Goal: Ask a question: Seek information or help from site administrators or community

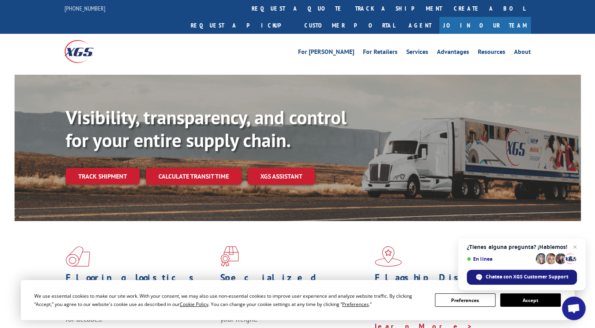
click at [495, 276] on span "Chatea con XGS Customer Support" at bounding box center [526, 276] width 83 height 7
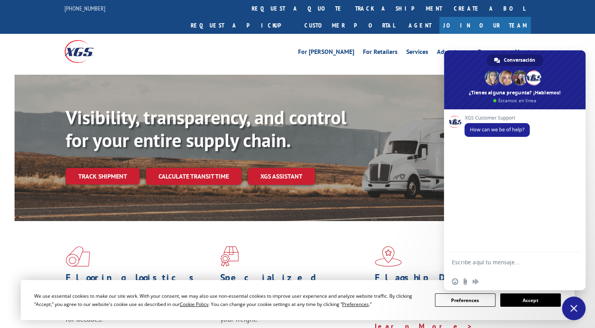
click at [479, 261] on textarea "Escribe aquí tu mensaje..." at bounding box center [506, 266] width 108 height 14
type textarea "h"
type textarea "Hola, hablan español?"
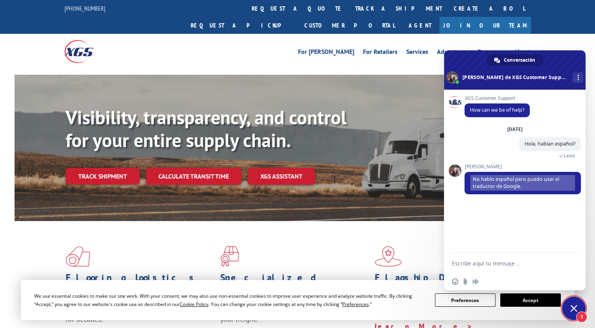
click at [469, 257] on form at bounding box center [506, 263] width 108 height 21
click at [468, 267] on form at bounding box center [506, 263] width 108 height 21
click at [467, 262] on textarea "Escribe aquí tu mensaje..." at bounding box center [506, 263] width 108 height 7
type textarea "gracias, soy cliente de ustedes y quiero hacer una reclamacion"
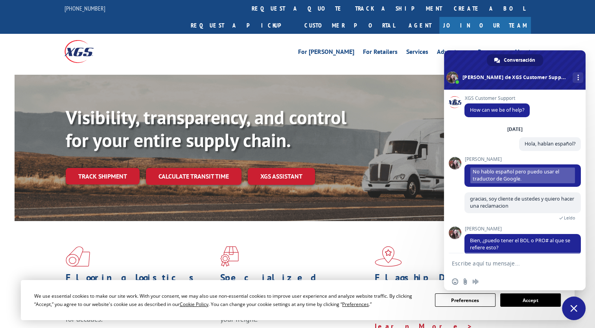
scroll to position [13, 0]
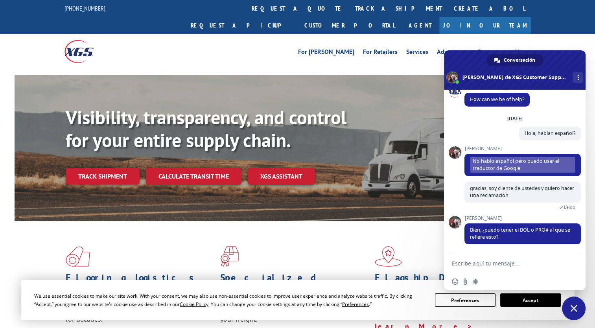
click at [467, 261] on textarea "Escribe aquí tu mensaje..." at bounding box center [506, 263] width 108 height 7
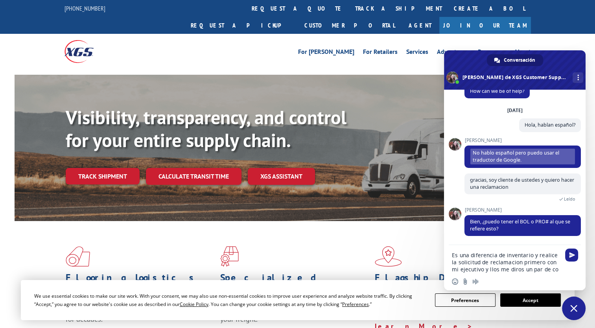
scroll to position [28, 0]
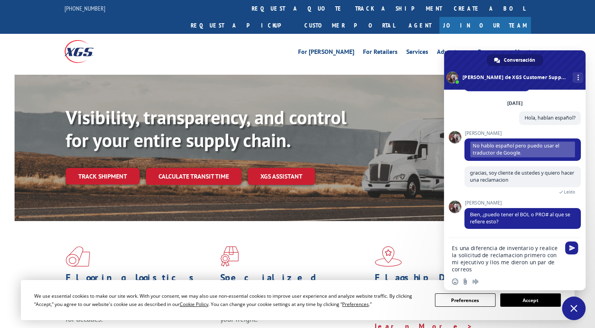
click at [481, 263] on textarea "Es una diferencia de inventario y realice la solicitud de reclamacion primero c…" at bounding box center [506, 258] width 108 height 28
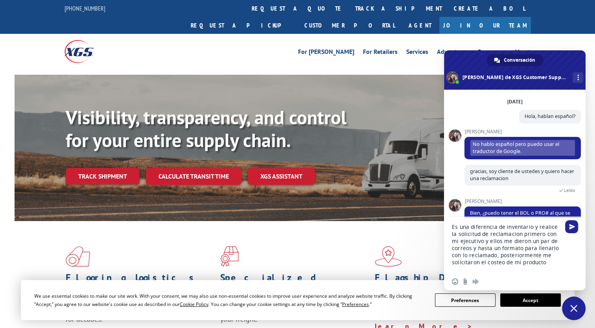
click at [531, 224] on textarea "Es una diferencia de inventario y realice la solicitud de reclamacion primero c…" at bounding box center [506, 248] width 108 height 50
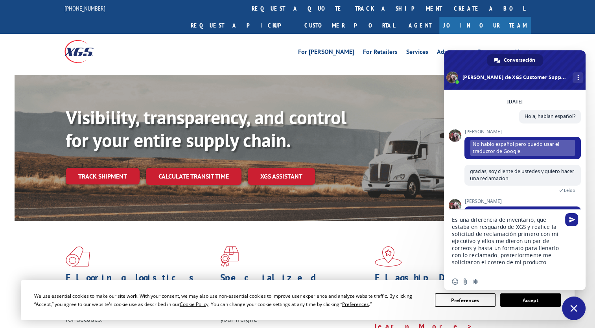
click at [473, 250] on textarea "Es una diferencia de inventario, que estaba en resguardo de XGS y realice la so…" at bounding box center [506, 244] width 108 height 57
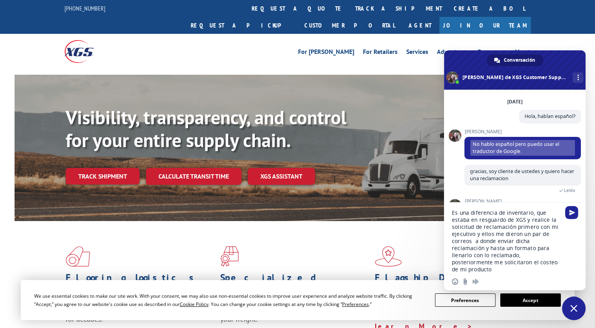
click at [553, 263] on textarea "Es una diferencia de inventario, que estaba en resguardo de XGS y realice la so…" at bounding box center [506, 241] width 108 height 64
type textarea "Es una diferencia de inventario, que estaba en resguardo de XGS y realice la so…"
click at [553, 262] on textarea "Es una diferencia de inventario, que estaba en resguardo de XGS y realice la so…" at bounding box center [506, 237] width 108 height 71
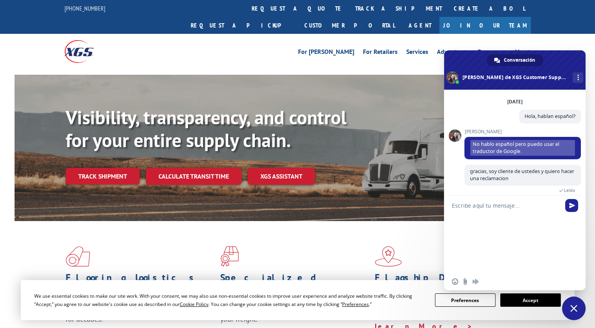
scroll to position [100, 0]
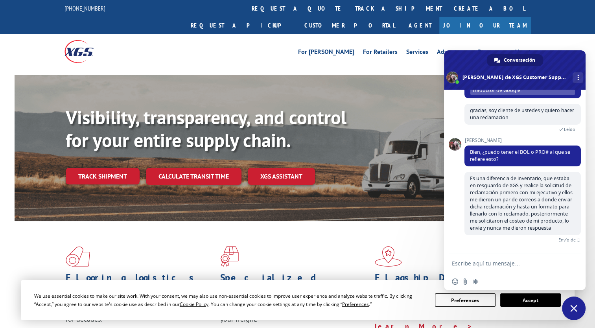
click at [492, 259] on form at bounding box center [506, 263] width 108 height 21
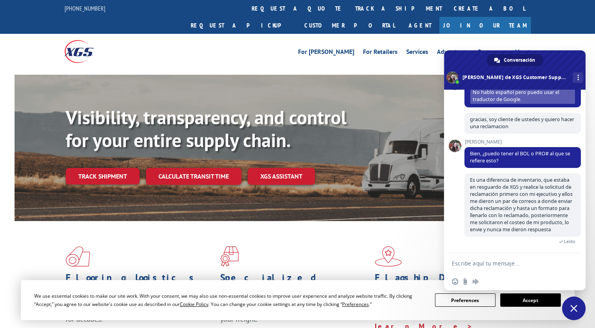
scroll to position [287, 0]
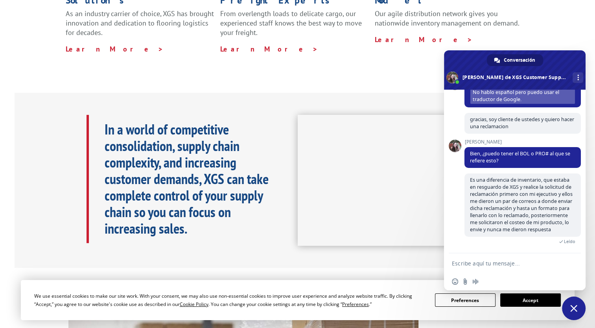
click at [479, 260] on textarea "Escribe aquí tu mensaje..." at bounding box center [506, 263] width 108 height 7
click at [546, 263] on textarea "esto empezo desde [DATE]" at bounding box center [506, 263] width 108 height 7
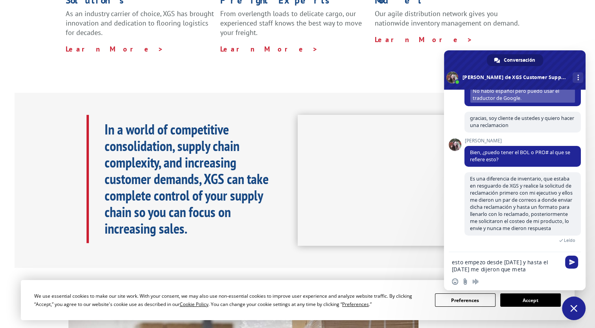
scroll to position [99, 0]
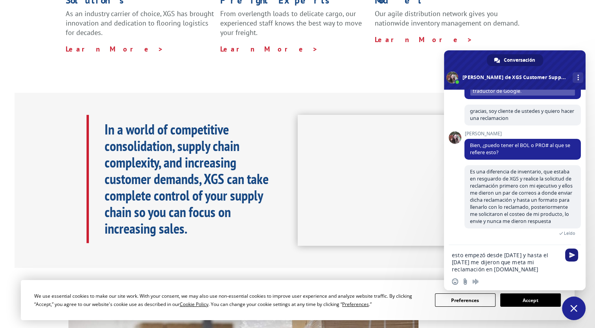
type textarea "esto empezó desde [DATE] y hasta el [DATE] me dijeron que meta mi reclamación e…"
click at [572, 255] on span "Enviar" at bounding box center [572, 255] width 6 height 6
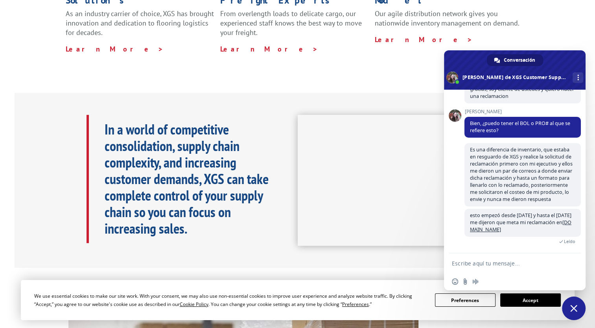
scroll to position [122, 0]
click at [503, 265] on textarea "Escribe aquí tu mensaje..." at bounding box center [506, 263] width 108 height 7
type textarea "t"
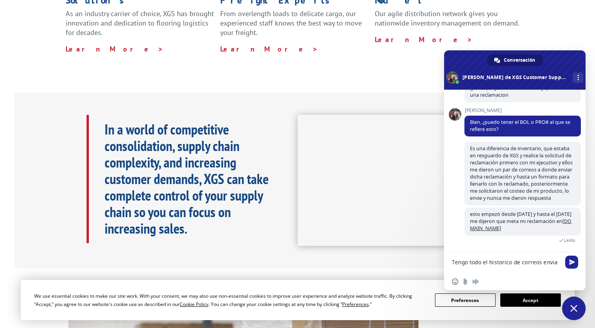
scroll to position [123, 0]
type textarea "Tengo todo el historico de correos enviados"
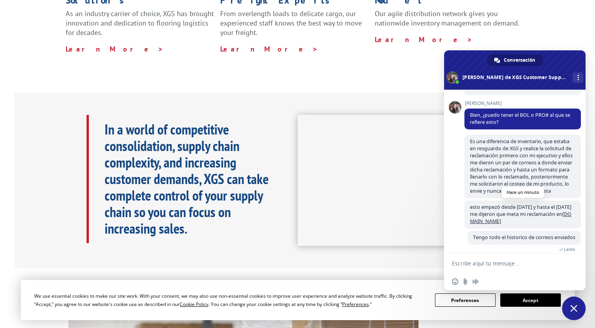
scroll to position [146, 0]
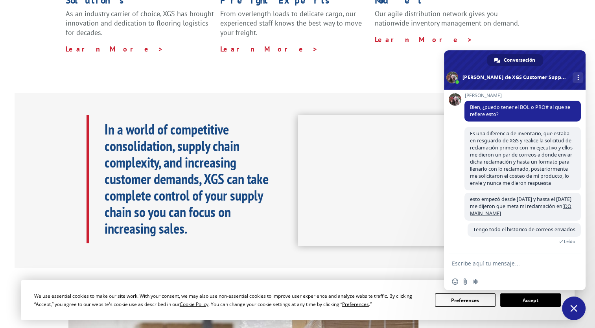
click at [480, 263] on textarea "Escribe aquí tu mensaje..." at bounding box center [506, 263] width 108 height 7
type textarea "p"
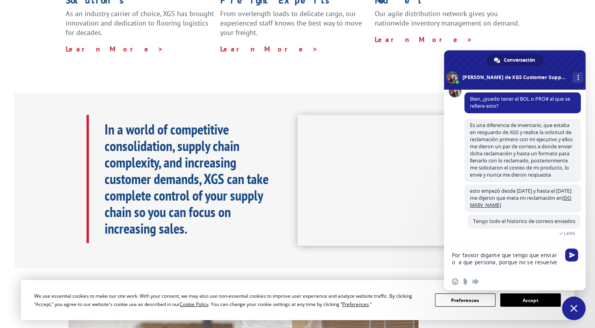
type textarea "Por favor digame que tengo que enviar o a que persona, porque no se resuelve"
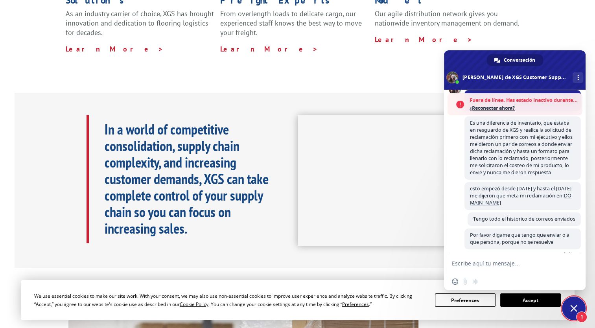
scroll to position [220, 0]
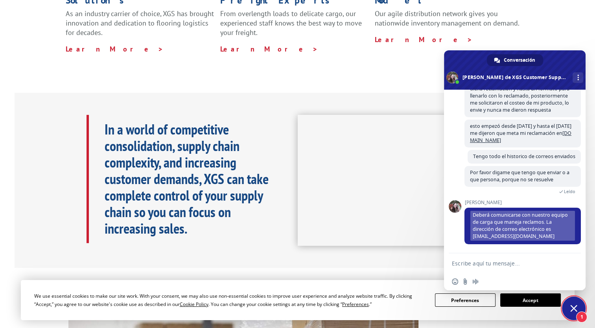
click at [480, 259] on form at bounding box center [506, 263] width 108 height 21
click at [465, 261] on textarea "Escribe aquí tu mensaje..." at bounding box center [506, 263] width 108 height 7
type textarea "ok, los copio en el correo gracias"
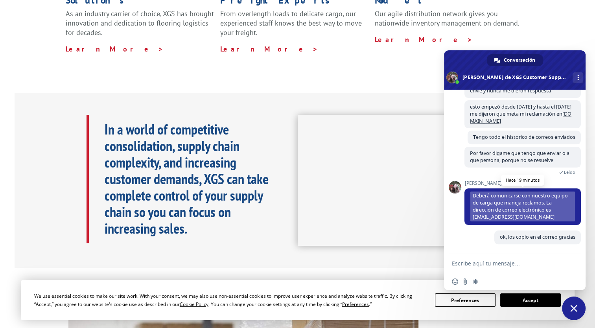
scroll to position [239, 0]
click at [529, 216] on span "Deberá comunicarse con nuestro equipo de carga que maneja reclamos. La direcció…" at bounding box center [522, 206] width 105 height 30
click at [529, 217] on span "Deberá comunicarse con nuestro equipo de carga que maneja reclamos. La direcció…" at bounding box center [522, 206] width 105 height 30
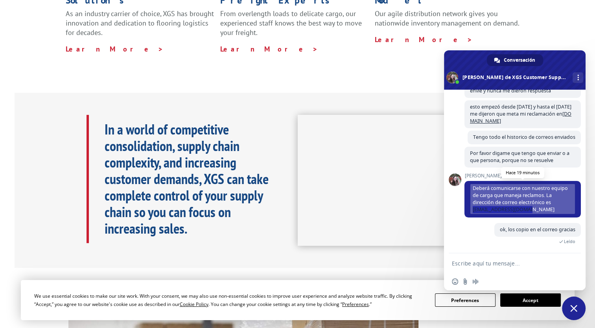
drag, startPoint x: 472, startPoint y: 217, endPoint x: 528, endPoint y: 217, distance: 55.8
click at [528, 217] on span "Deberá comunicarse con nuestro equipo de carga que maneja reclamos. La direcció…" at bounding box center [522, 199] width 116 height 37
copy span "[EMAIL_ADDRESS][DOMAIN_NAME]"
click at [508, 263] on textarea "Escribe aquí tu mensaje..." at bounding box center [506, 263] width 108 height 7
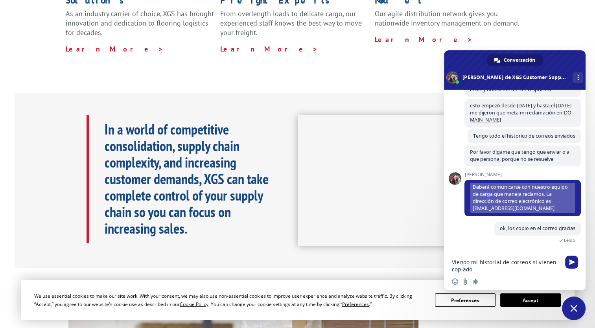
type textarea "Viendo mi historial de correos si vienen copiados"
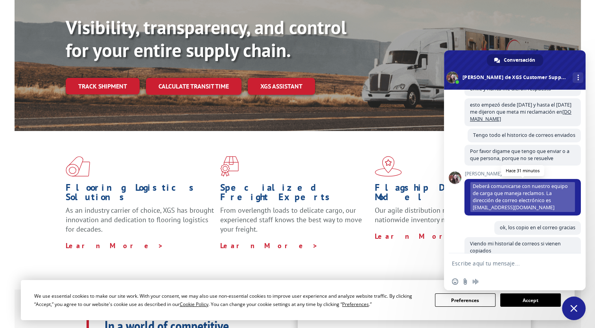
scroll to position [299, 0]
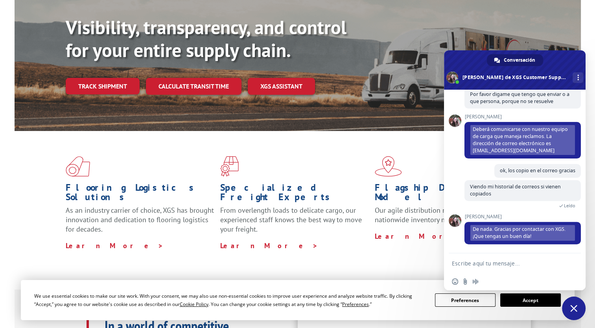
click at [487, 260] on textarea "Escribe aquí tu mensaje..." at bounding box center [506, 263] width 108 height 7
type textarea "por favor vea mi ultimo mensaje"
click at [578, 265] on div "por favor vea mi ultimo mensaje" at bounding box center [514, 263] width 141 height 21
click at [571, 264] on span "Enviar" at bounding box center [572, 263] width 6 height 6
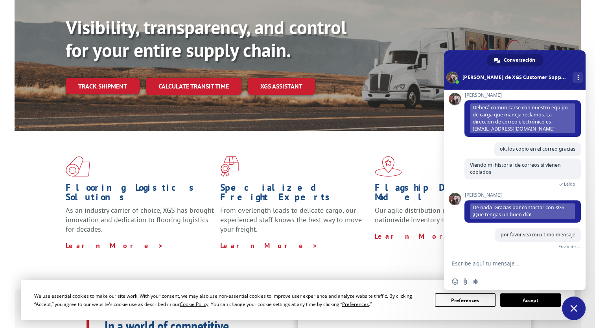
scroll to position [327, 0]
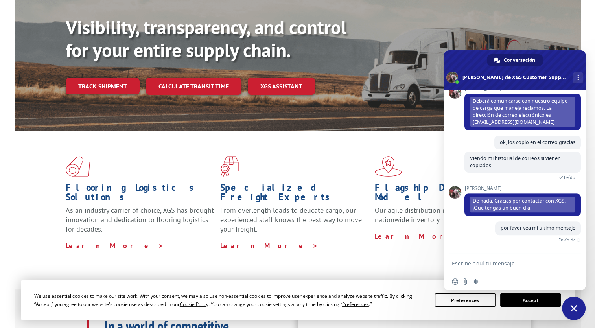
click at [486, 255] on form at bounding box center [506, 263] width 108 height 21
click at [485, 260] on textarea "Escribe aquí tu mensaje..." at bounding box center [506, 263] width 108 height 7
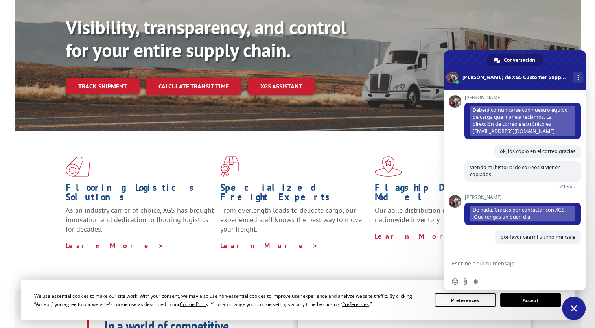
scroll to position [318, 0]
type textarea "ese contacto ya estaba<"
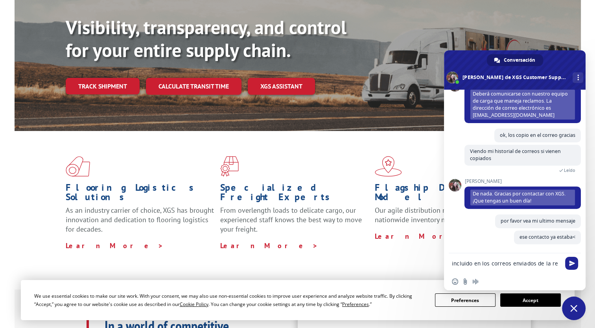
scroll to position [336, 0]
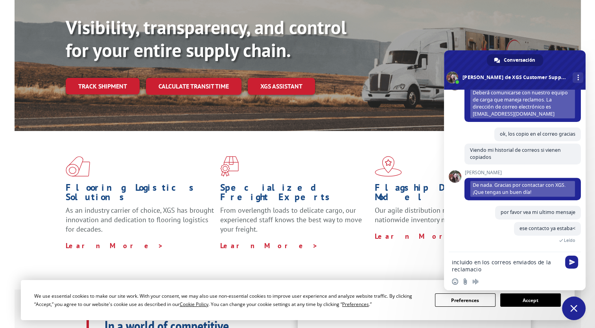
type textarea "incluido en los correos enviados de la reclamacion"
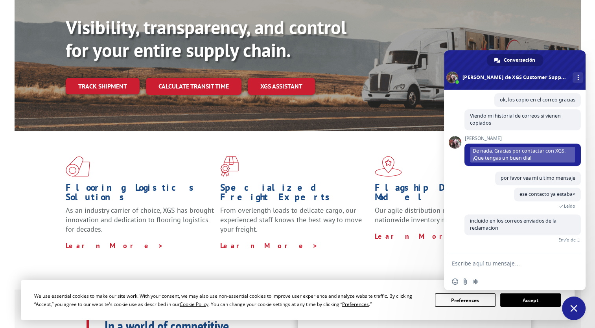
scroll to position [358, 0]
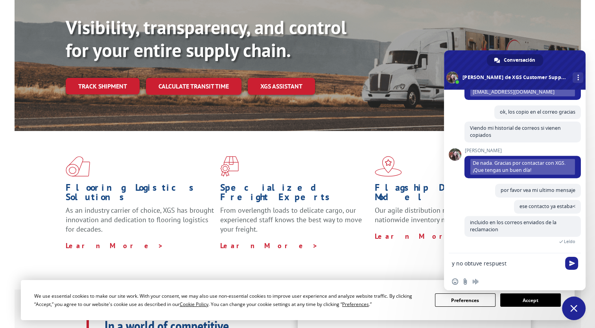
type textarea "y no obtuve respuesta"
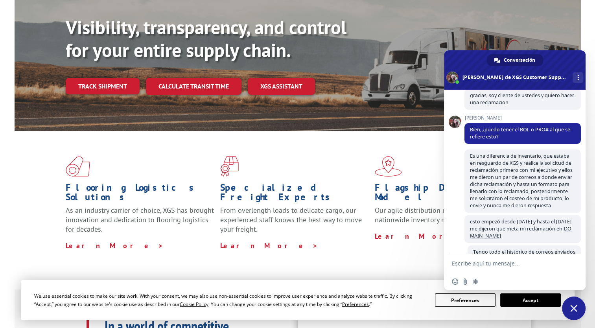
scroll to position [0, 0]
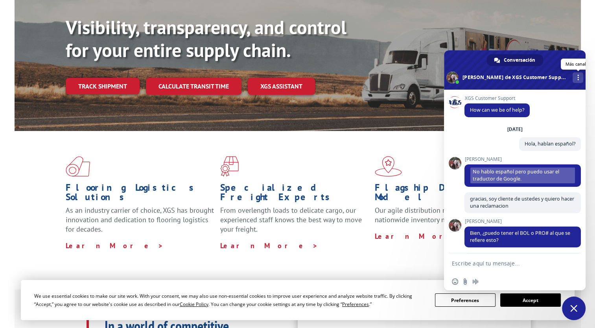
click at [572, 78] on div "Más canales" at bounding box center [577, 77] width 11 height 11
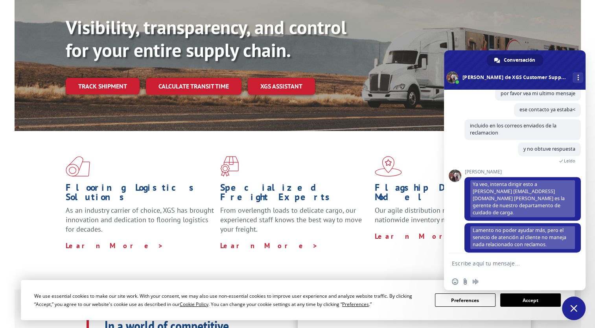
scroll to position [457, 0]
